Goal: Task Accomplishment & Management: Use online tool/utility

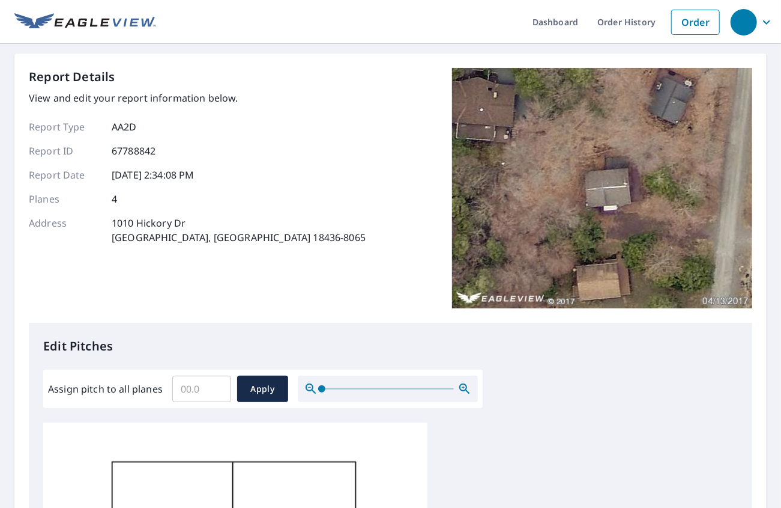
scroll to position [260, 0]
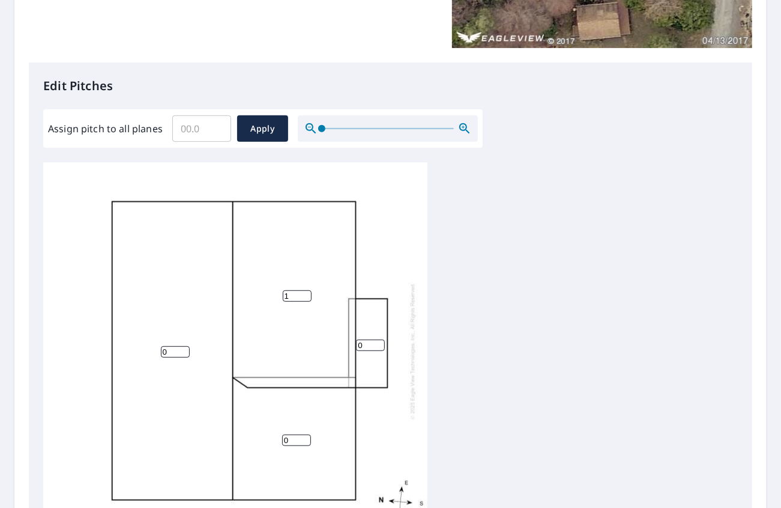
click at [307, 292] on input "1" at bounding box center [297, 295] width 29 height 11
click at [307, 292] on input "2" at bounding box center [297, 295] width 29 height 11
click at [307, 292] on input "3" at bounding box center [297, 295] width 29 height 11
click at [307, 292] on input "4" at bounding box center [297, 295] width 29 height 11
click at [307, 292] on input "5" at bounding box center [297, 295] width 29 height 11
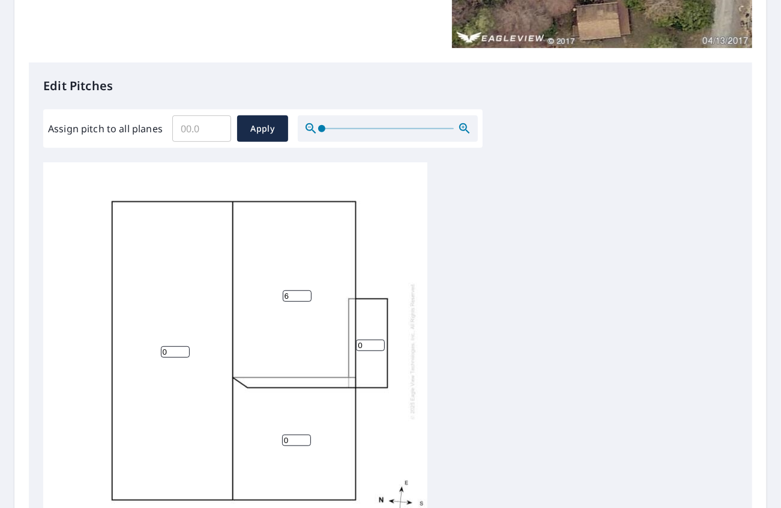
click at [307, 292] on input "6" at bounding box center [297, 295] width 29 height 11
click at [307, 292] on input "7" at bounding box center [297, 295] width 29 height 11
click at [307, 292] on input "8" at bounding box center [297, 295] width 29 height 11
click at [307, 292] on input "9" at bounding box center [297, 295] width 29 height 11
click at [307, 292] on input "10" at bounding box center [297, 295] width 29 height 11
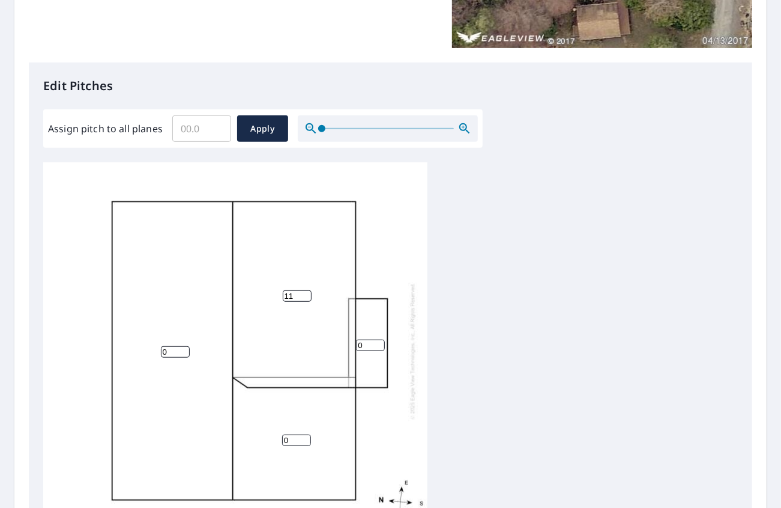
click at [307, 292] on input "11" at bounding box center [297, 295] width 29 height 11
type input "12"
click at [307, 292] on input "12" at bounding box center [297, 295] width 29 height 11
click at [184, 348] on input "1" at bounding box center [175, 351] width 29 height 11
click at [184, 348] on input "2" at bounding box center [175, 351] width 29 height 11
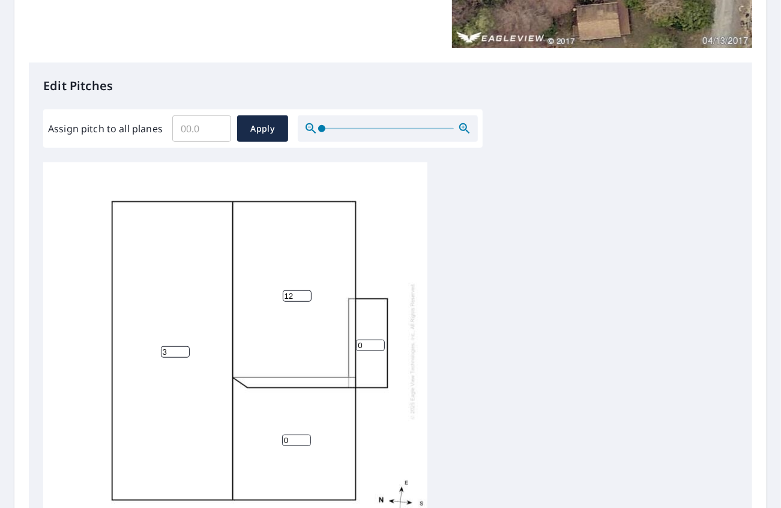
click at [184, 348] on input "3" at bounding box center [175, 351] width 29 height 11
click at [184, 348] on input "4" at bounding box center [175, 351] width 29 height 11
click at [184, 348] on input "5" at bounding box center [175, 351] width 29 height 11
click at [184, 348] on input "6" at bounding box center [175, 351] width 29 height 11
type input "7"
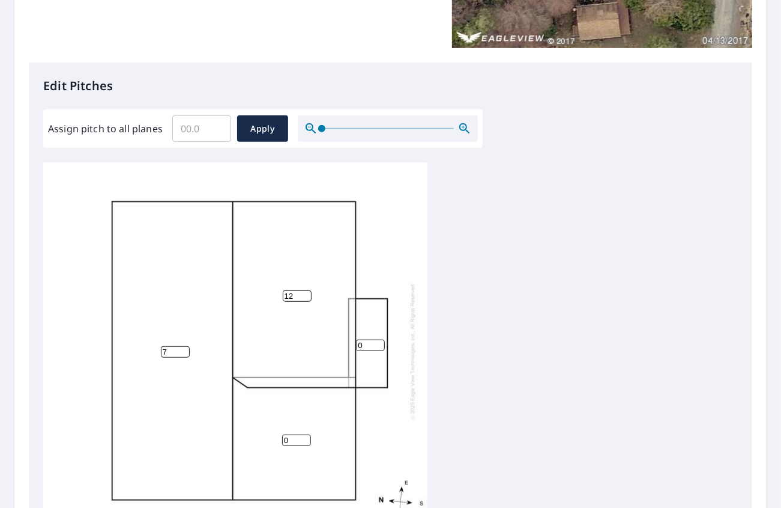
click at [184, 348] on input "7" at bounding box center [175, 351] width 29 height 11
click at [303, 458] on div "7 12 0 0" at bounding box center [235, 350] width 384 height 377
click at [305, 437] on input "1" at bounding box center [296, 439] width 29 height 11
click at [305, 437] on input "2" at bounding box center [296, 439] width 29 height 11
click at [305, 437] on input "3" at bounding box center [296, 439] width 29 height 11
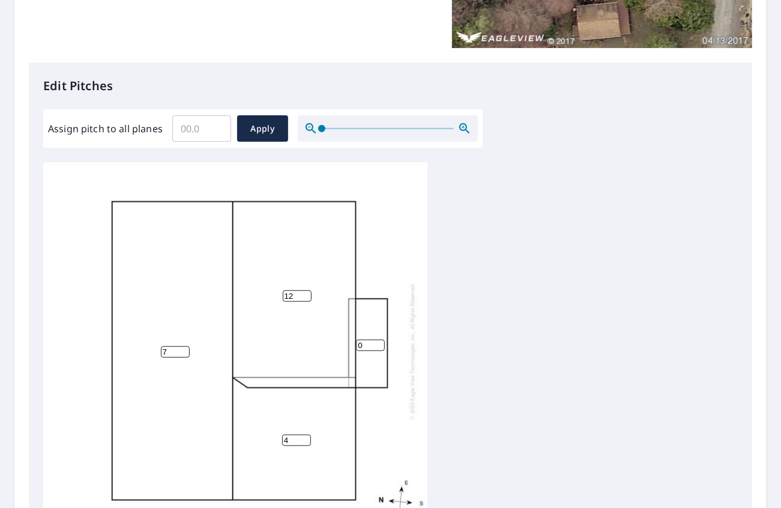
click at [305, 437] on input "4" at bounding box center [296, 439] width 29 height 11
click at [305, 437] on input "5" at bounding box center [296, 439] width 29 height 11
type input "6"
click at [305, 437] on input "6" at bounding box center [296, 439] width 29 height 11
type input "6"
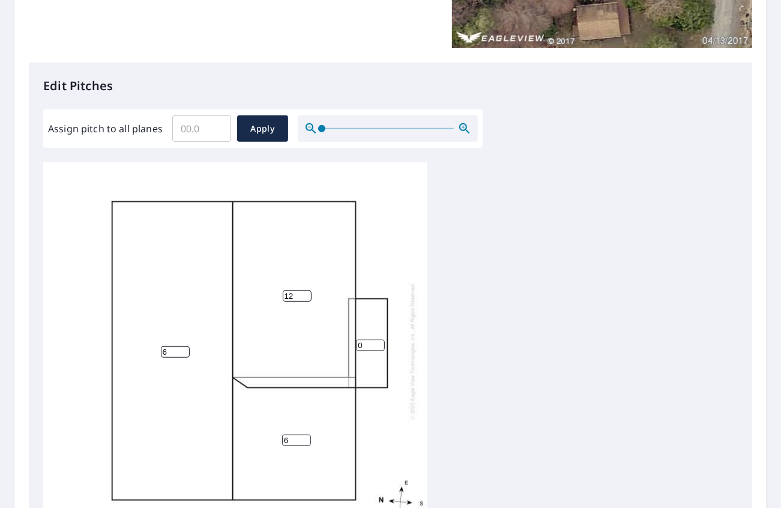
click at [184, 353] on input "6" at bounding box center [175, 351] width 29 height 11
click at [372, 345] on input "0" at bounding box center [370, 344] width 29 height 11
click at [381, 344] on input "1" at bounding box center [370, 344] width 29 height 11
click at [381, 344] on input "2" at bounding box center [370, 344] width 29 height 11
click at [381, 344] on input "3" at bounding box center [370, 344] width 29 height 11
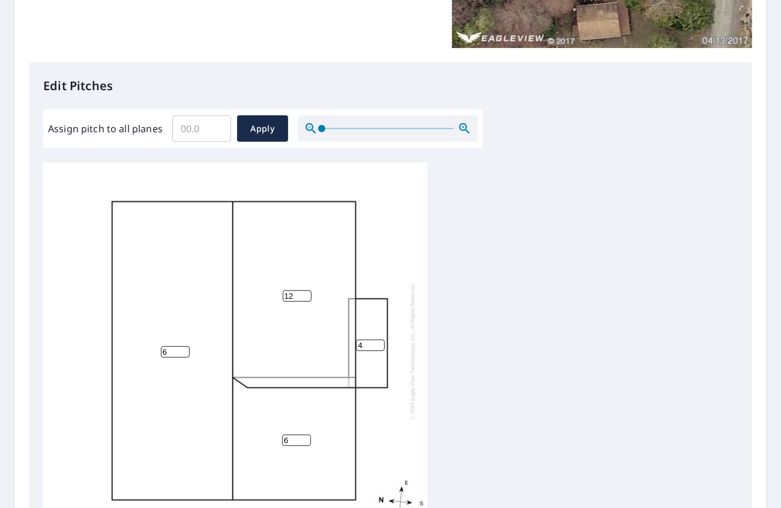
click at [381, 344] on input "4" at bounding box center [370, 344] width 29 height 11
click at [381, 344] on input "5" at bounding box center [370, 344] width 29 height 11
type input "6"
click at [381, 344] on input "6" at bounding box center [370, 344] width 29 height 11
click at [454, 381] on div "6 12 6 6" at bounding box center [390, 350] width 695 height 377
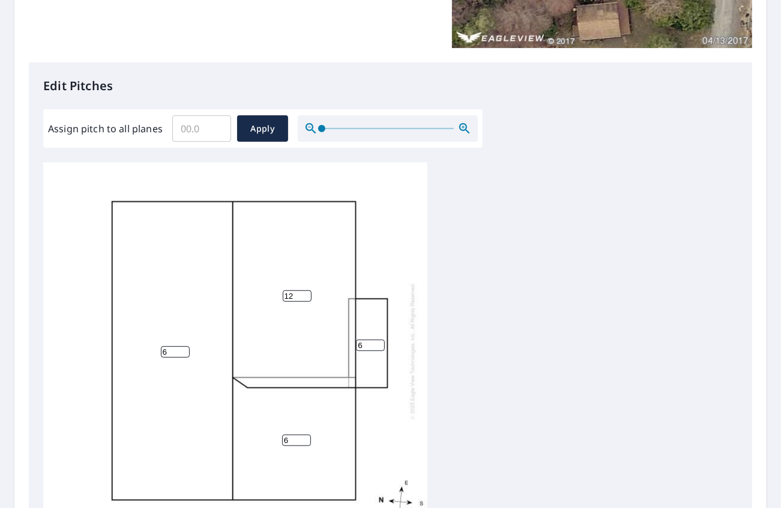
scroll to position [12, 0]
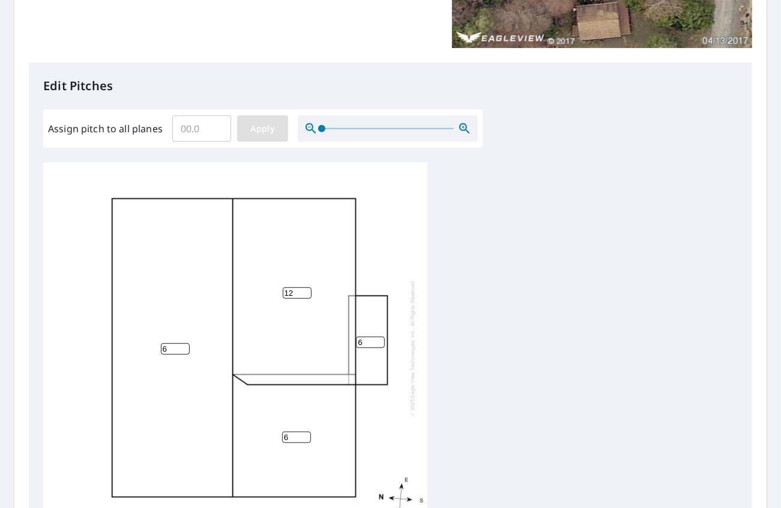
click at [259, 131] on span "Apply" at bounding box center [263, 128] width 32 height 15
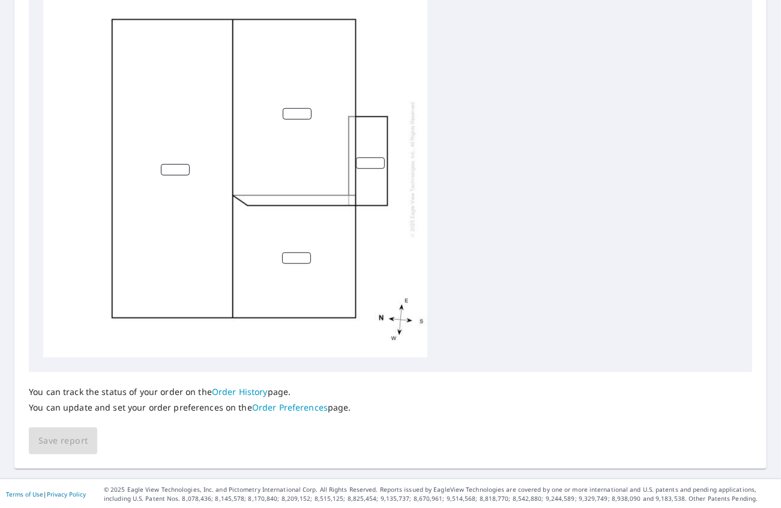
scroll to position [0, 0]
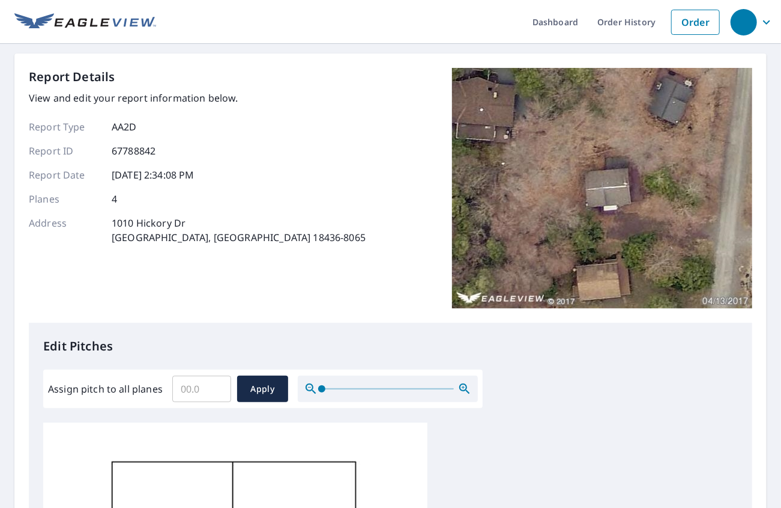
click at [321, 291] on div "Report Details View and edit your report information below. Report Type AA2D Re…" at bounding box center [391, 195] width 724 height 255
